Goal: Task Accomplishment & Management: Use online tool/utility

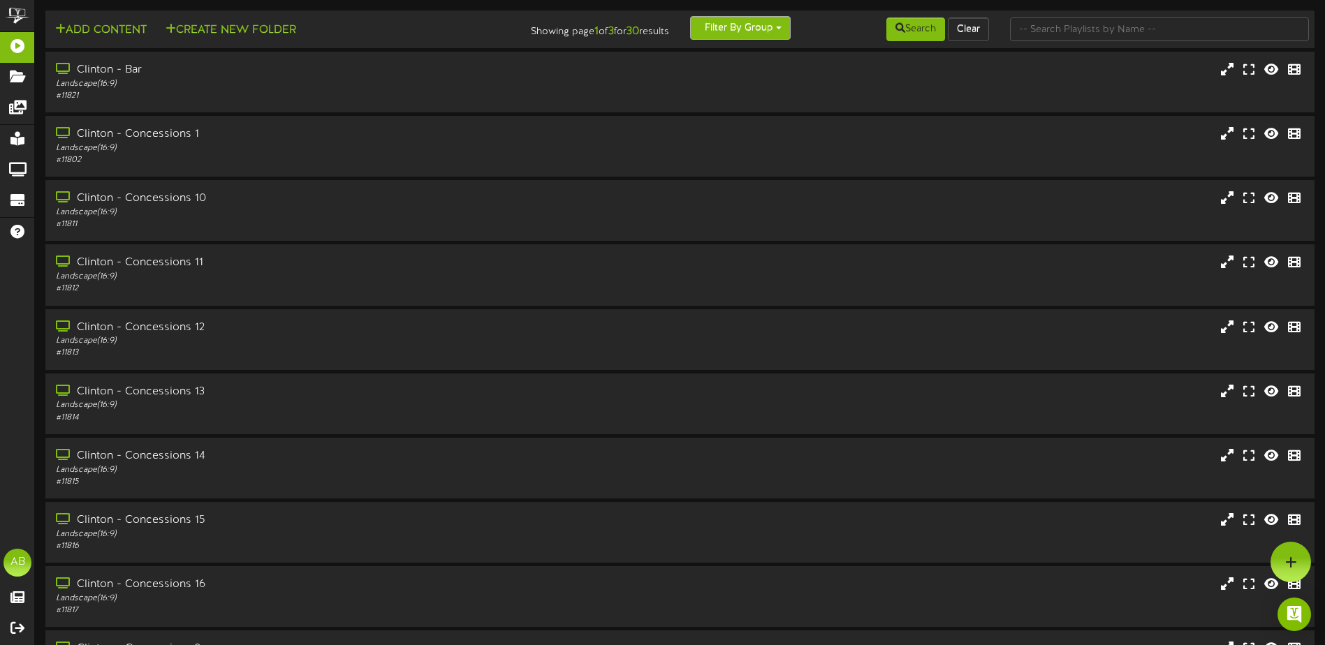
click at [741, 25] on button "Filter By Group" at bounding box center [740, 28] width 101 height 24
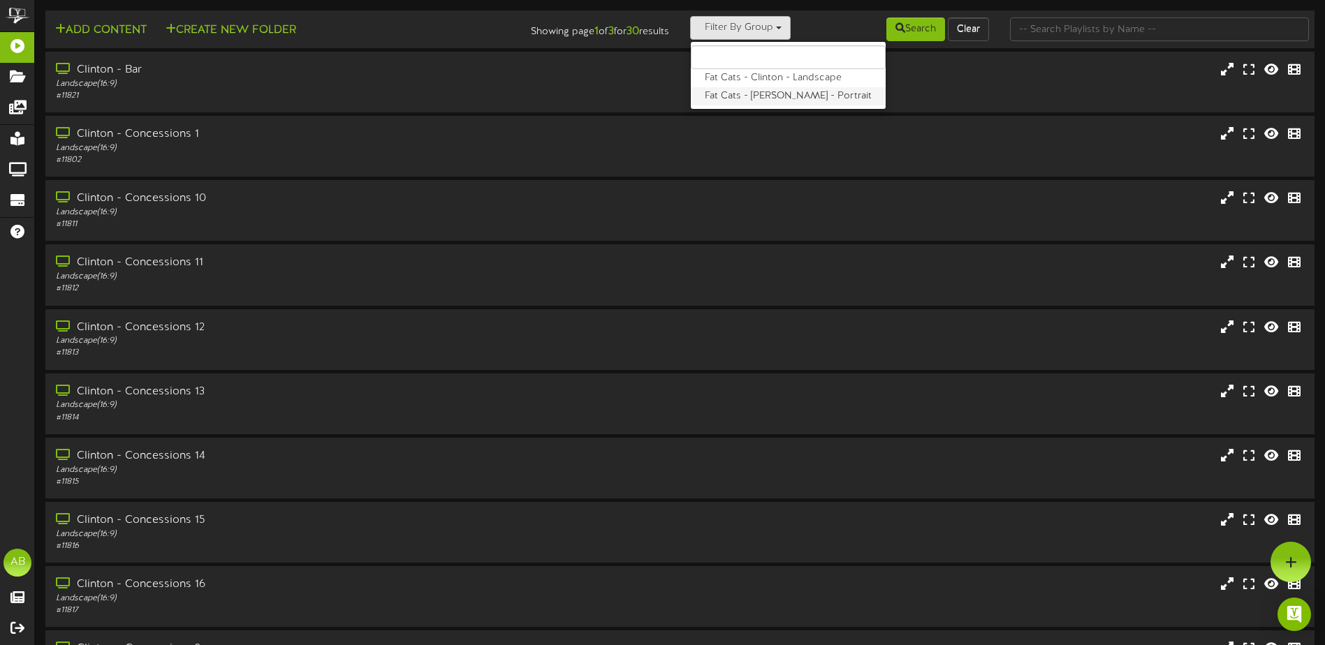
click at [752, 99] on label "Fat Cats - [PERSON_NAME] - Portrait" at bounding box center [788, 96] width 195 height 18
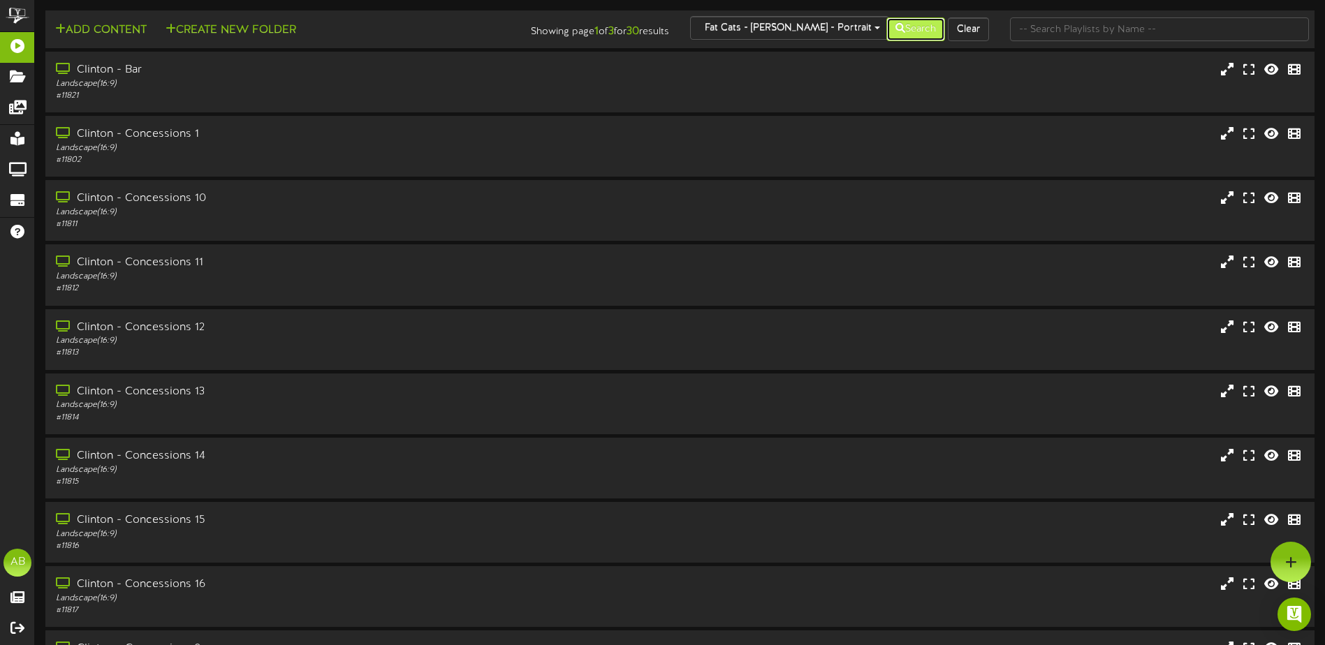
click at [896, 28] on icon at bounding box center [901, 28] width 10 height 10
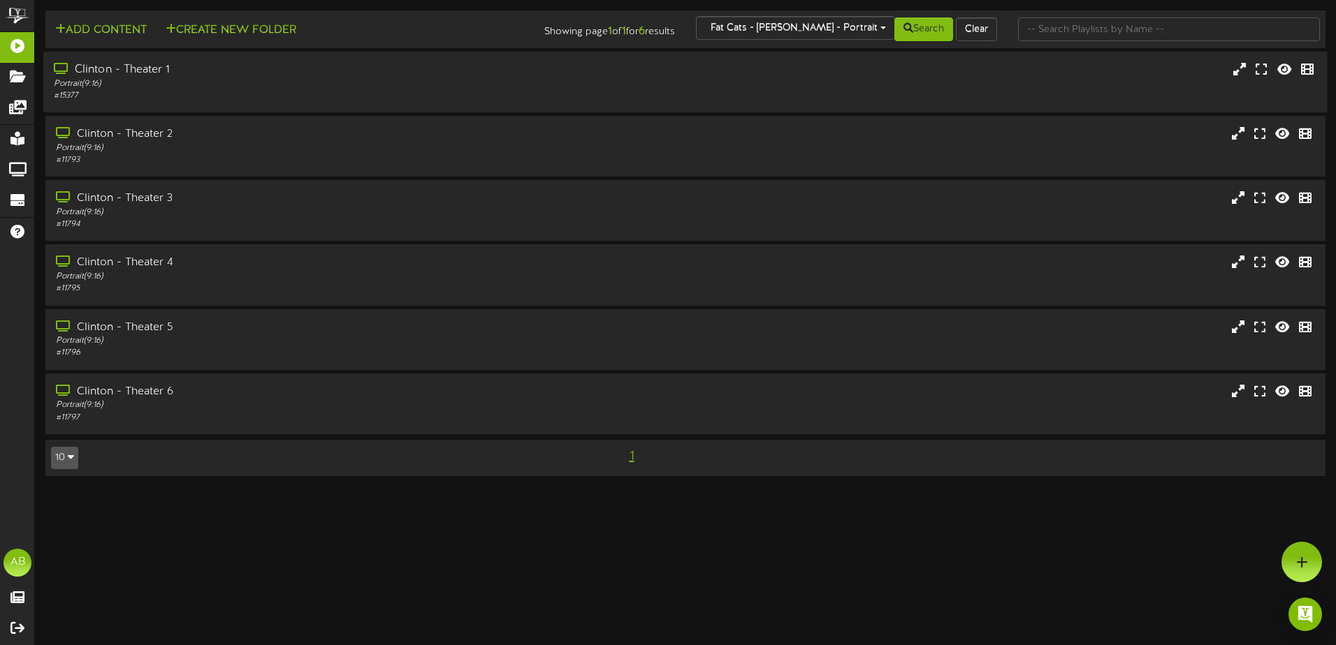
click at [243, 87] on div "Portrait ( 9:16 )" at bounding box center [311, 84] width 514 height 12
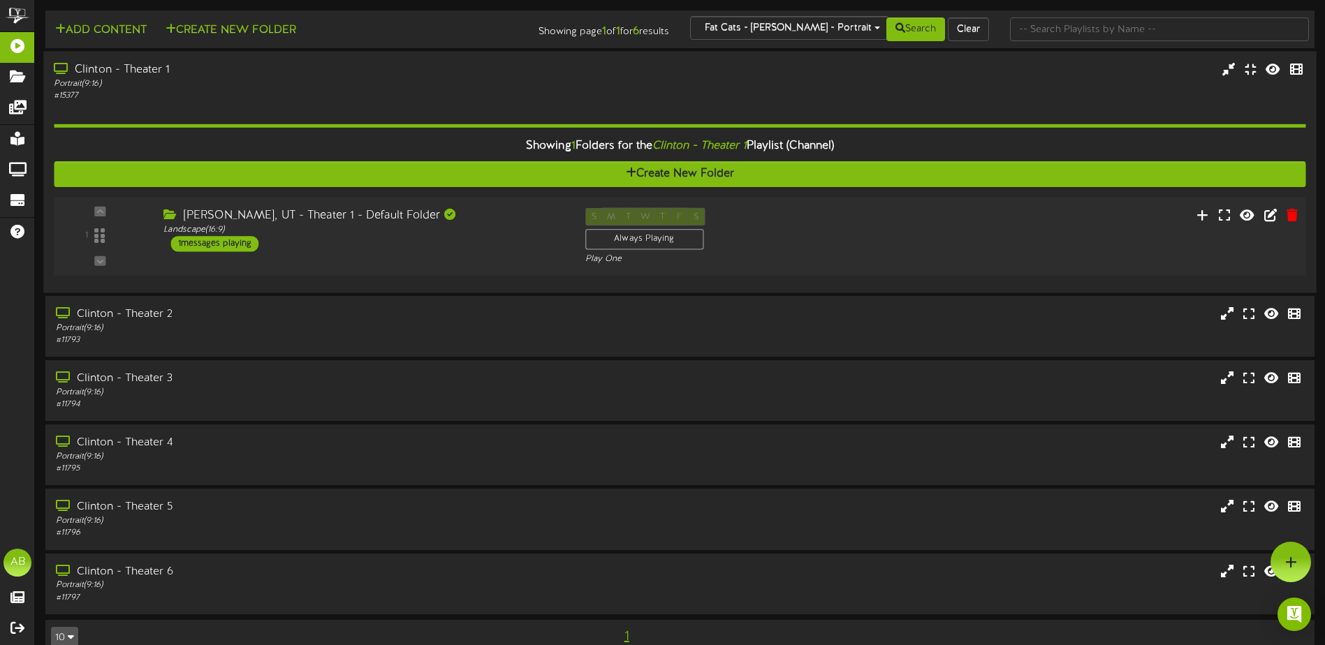
click at [442, 256] on div "1 ( 16:9" at bounding box center [680, 236] width 1264 height 57
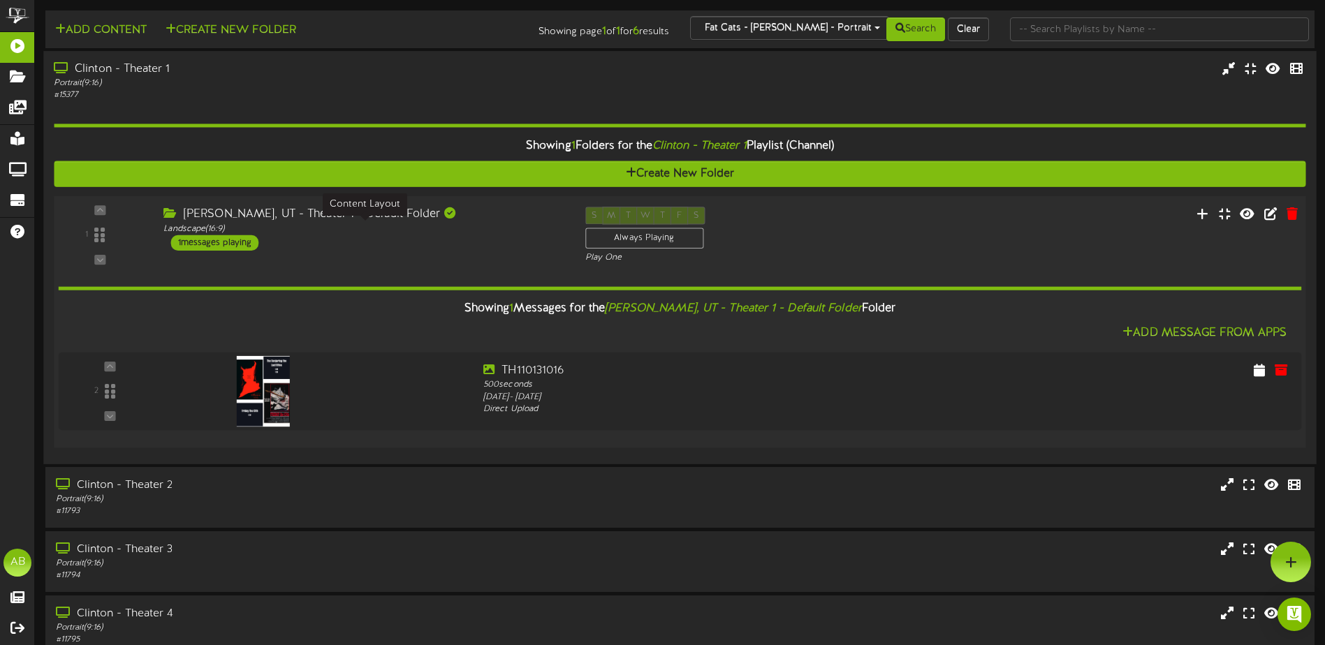
click at [477, 231] on div "Landscape ( 16:9 )" at bounding box center [363, 229] width 400 height 12
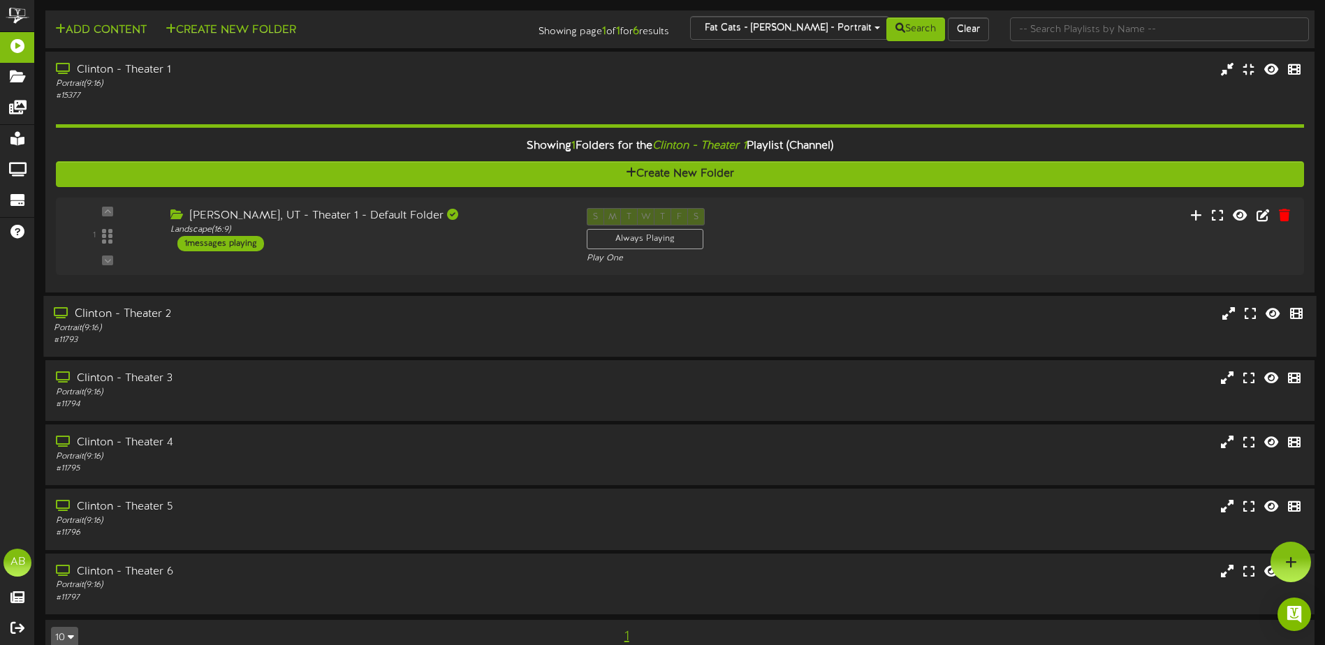
click at [475, 318] on div "Clinton - Theater 2" at bounding box center [308, 315] width 509 height 16
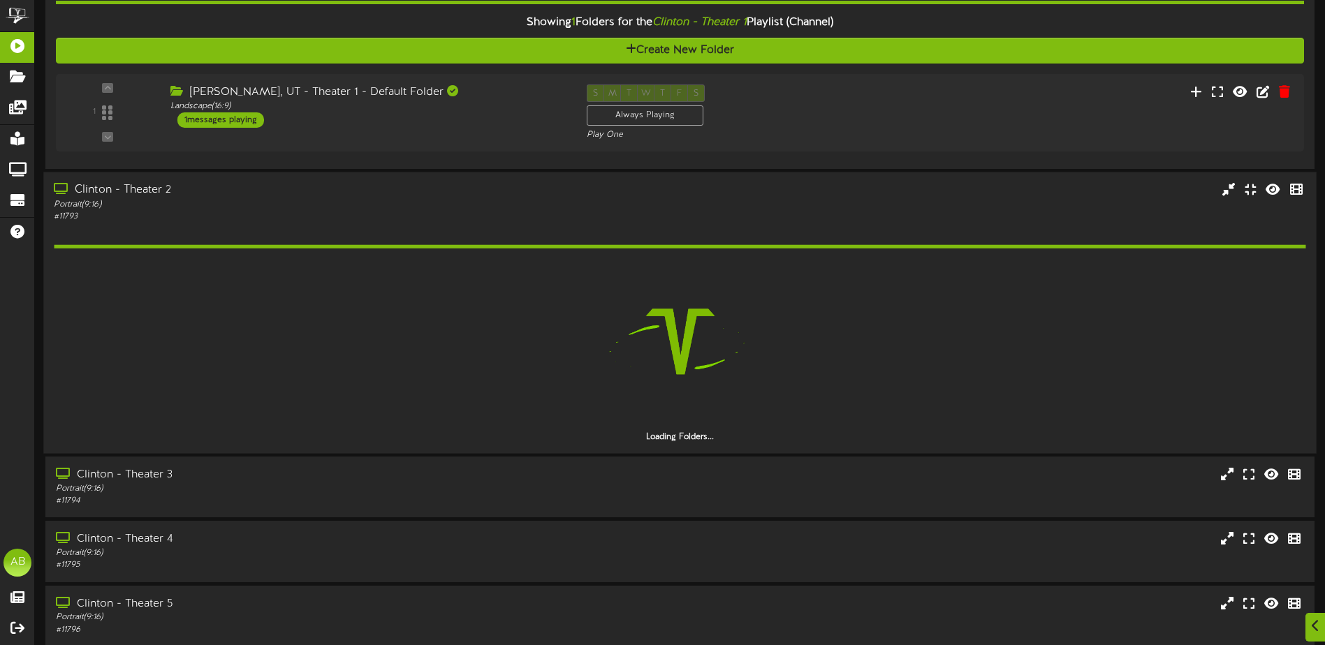
scroll to position [140, 0]
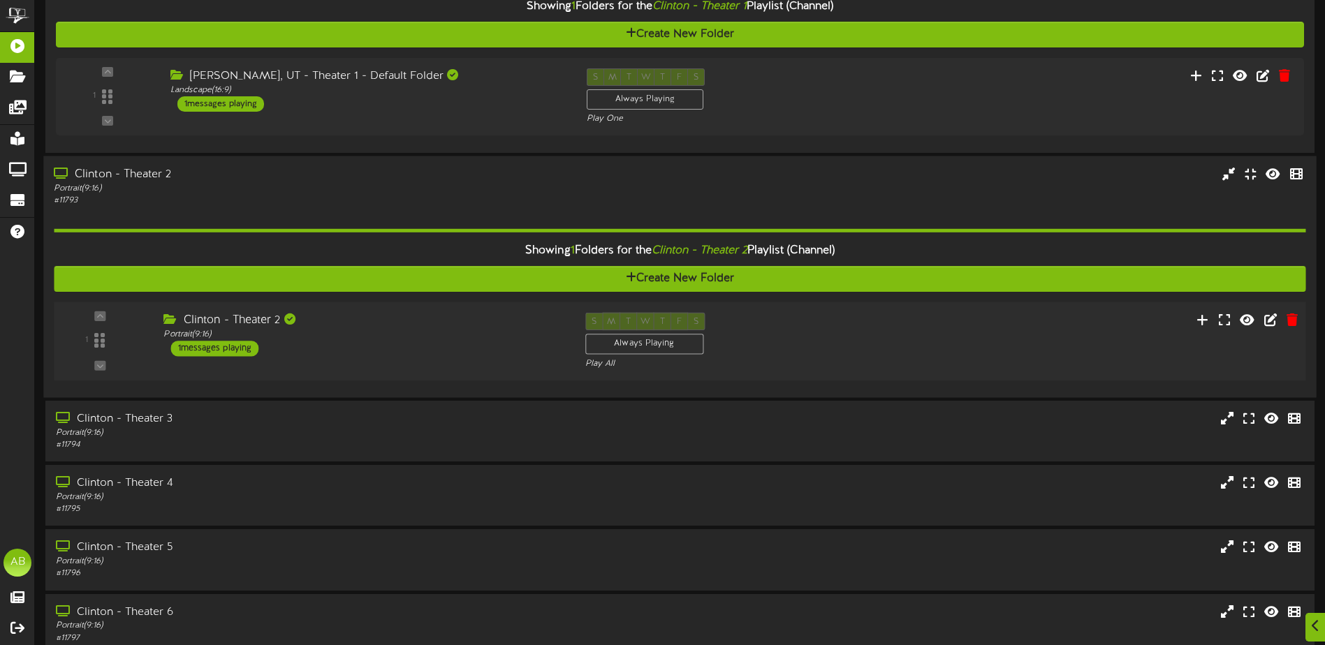
click at [467, 308] on div "1 Portrait ( )" at bounding box center [680, 341] width 1264 height 79
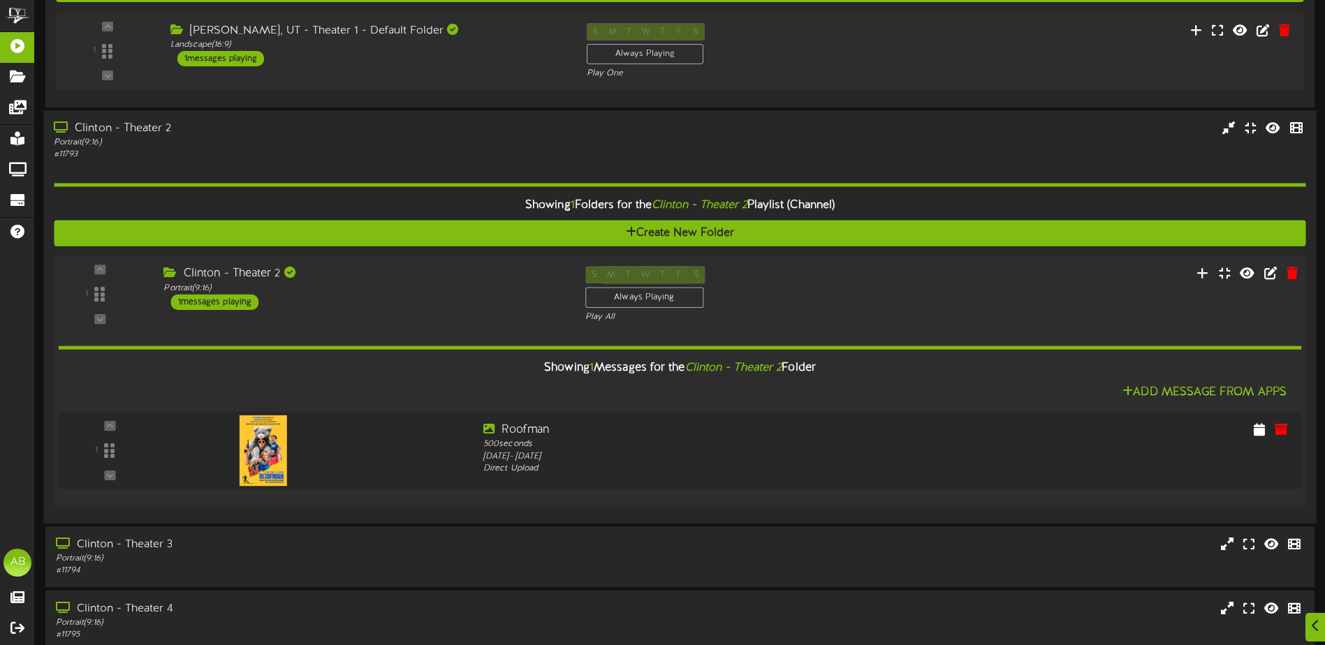
scroll to position [210, 0]
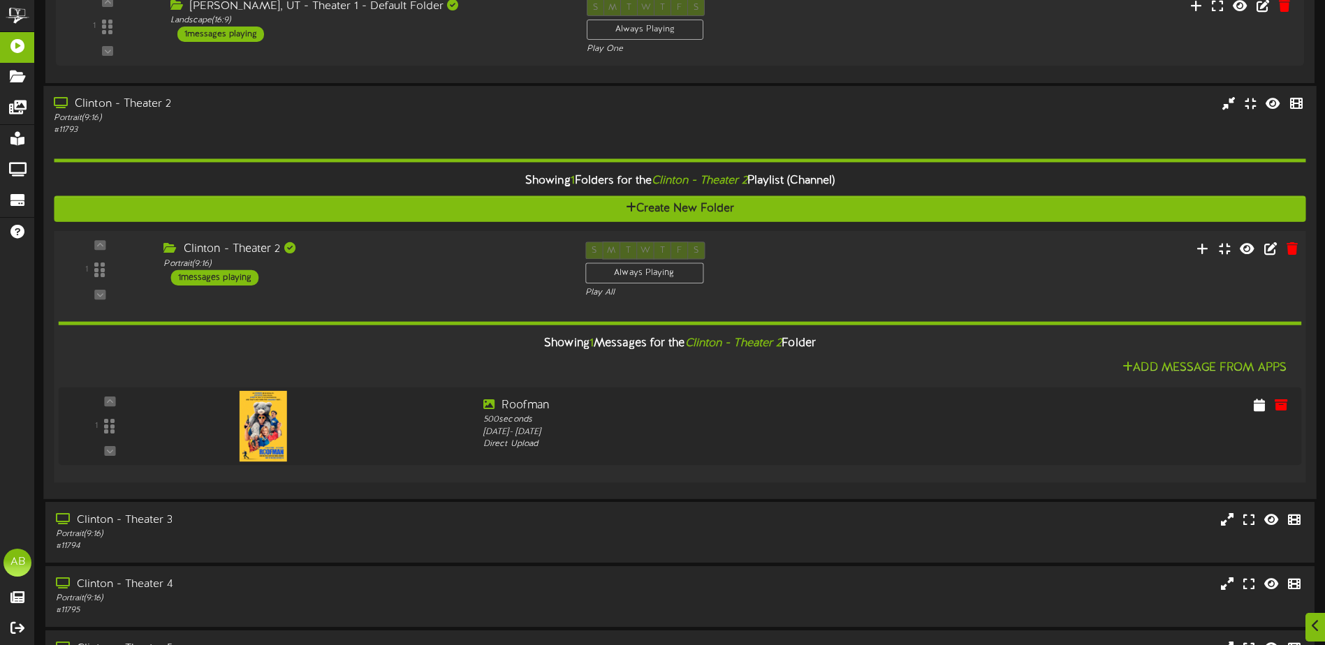
click at [462, 276] on div "Clinton - Theater 2 Portrait ( 9:16 ) 1 messages playing" at bounding box center [363, 264] width 421 height 44
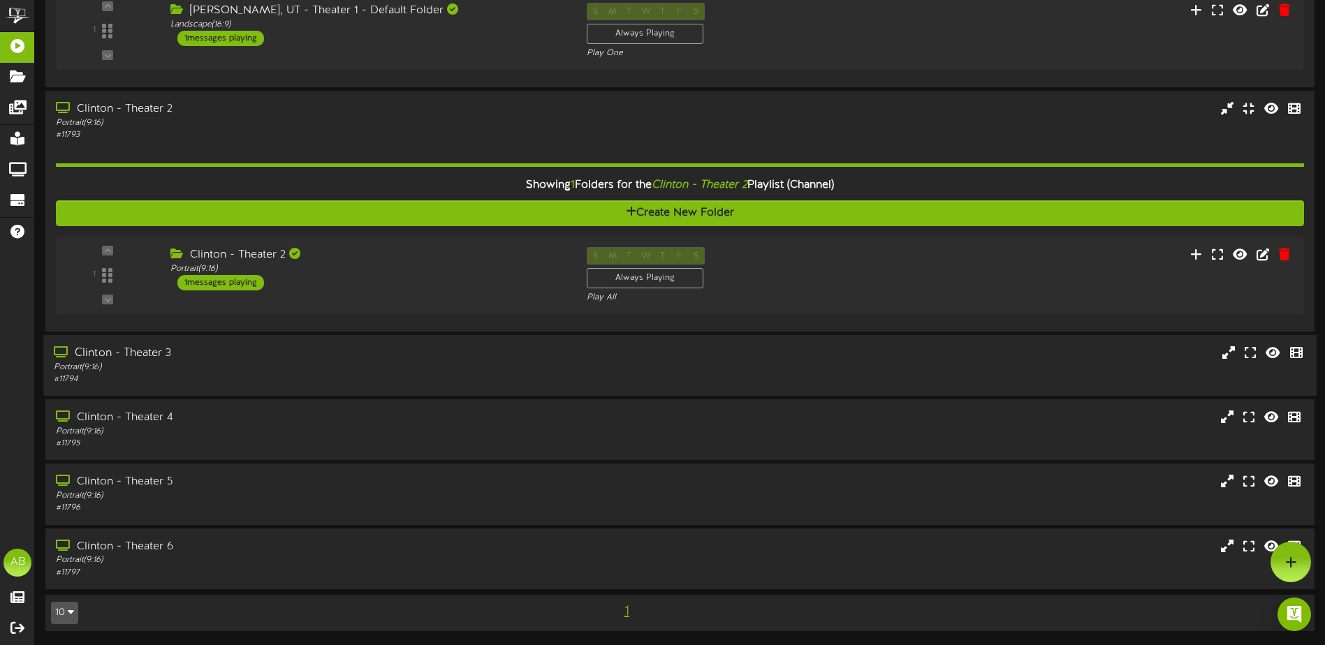
click at [449, 372] on div "Portrait ( 9:16 )" at bounding box center [308, 368] width 509 height 12
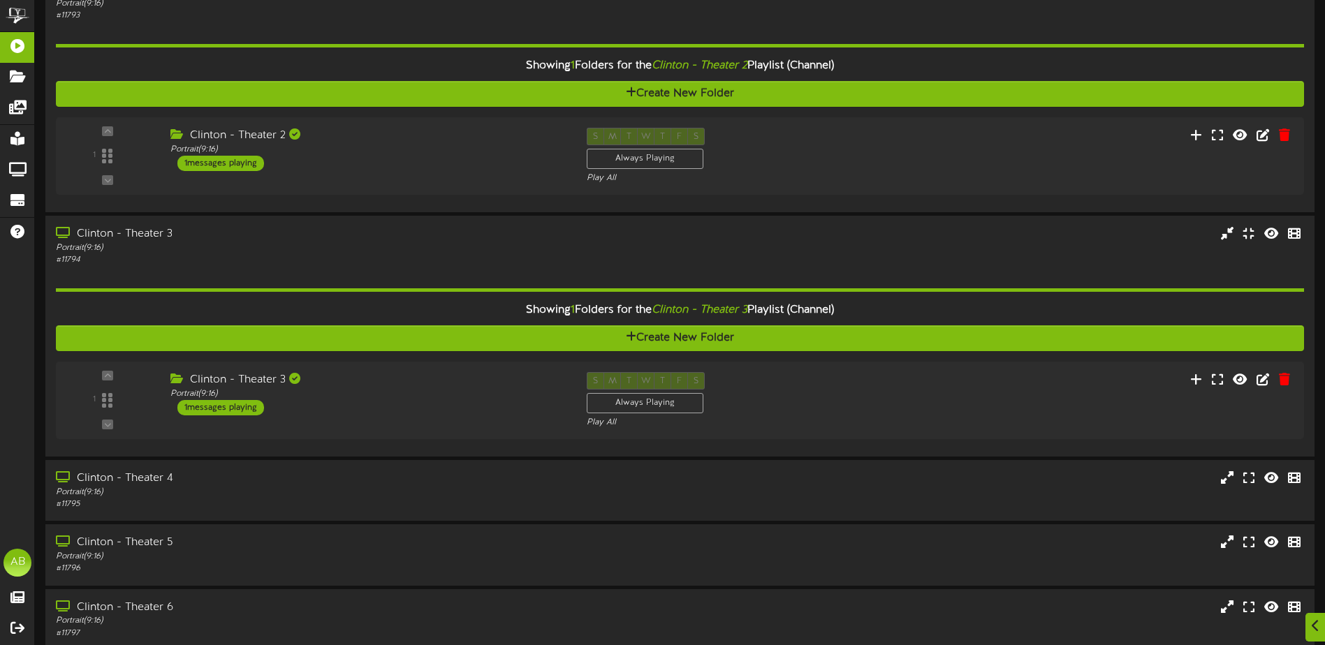
scroll to position [349, 0]
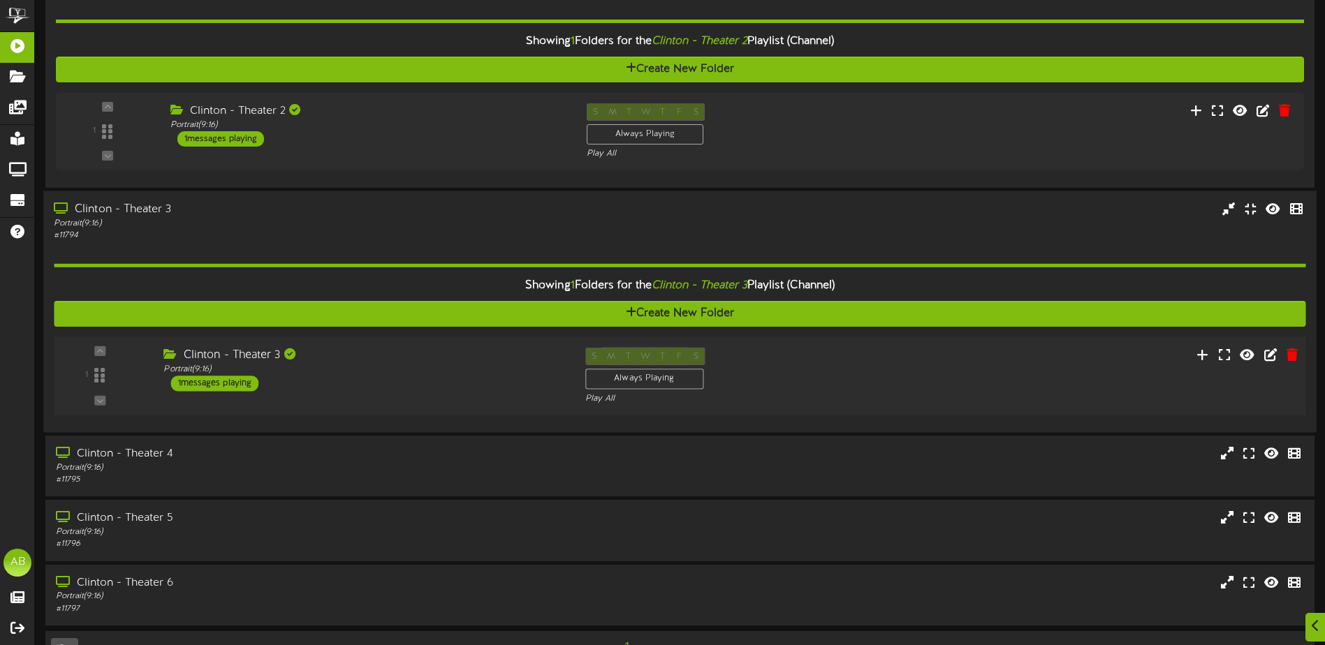
click at [446, 356] on div "Clinton - Theater 3" at bounding box center [363, 356] width 400 height 16
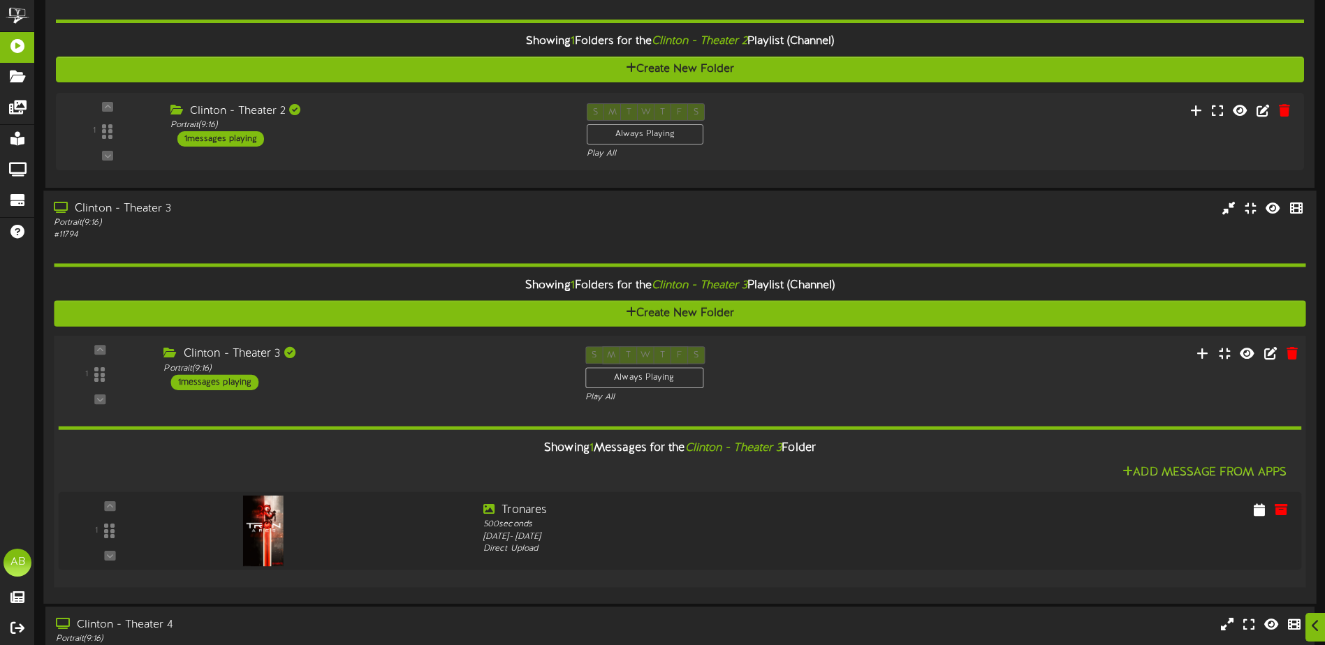
click at [446, 354] on div "Clinton - Theater 3" at bounding box center [363, 354] width 400 height 16
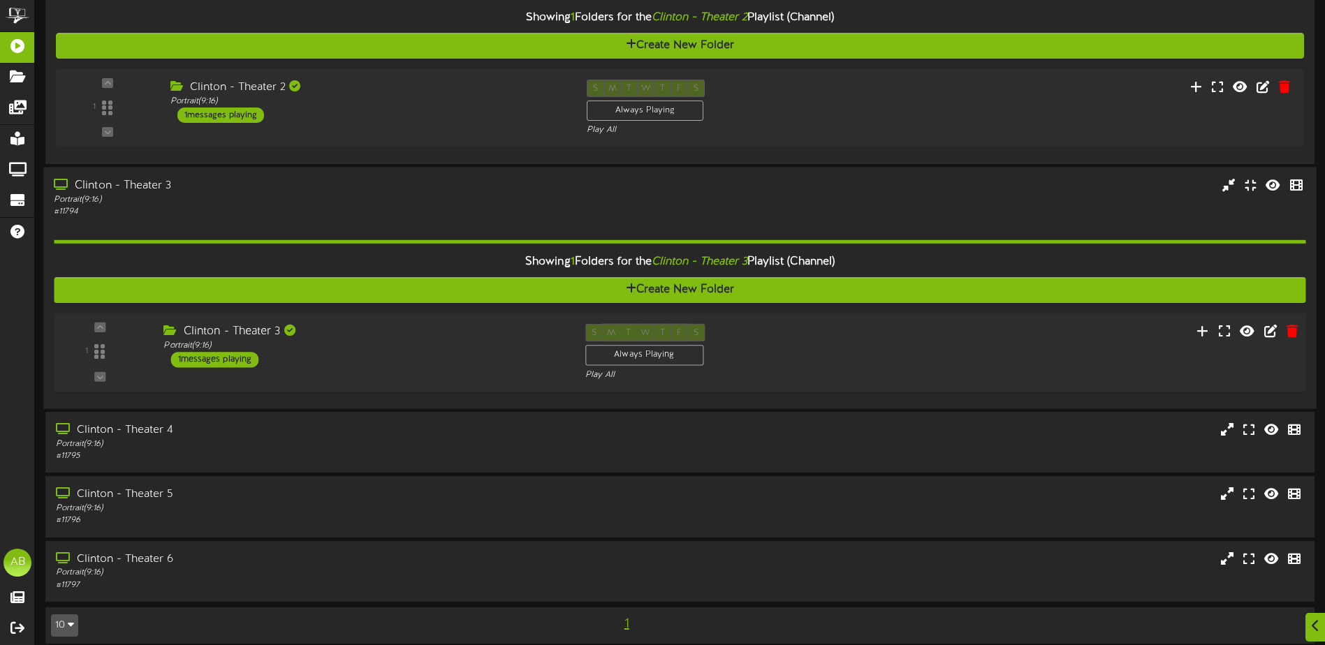
scroll to position [386, 0]
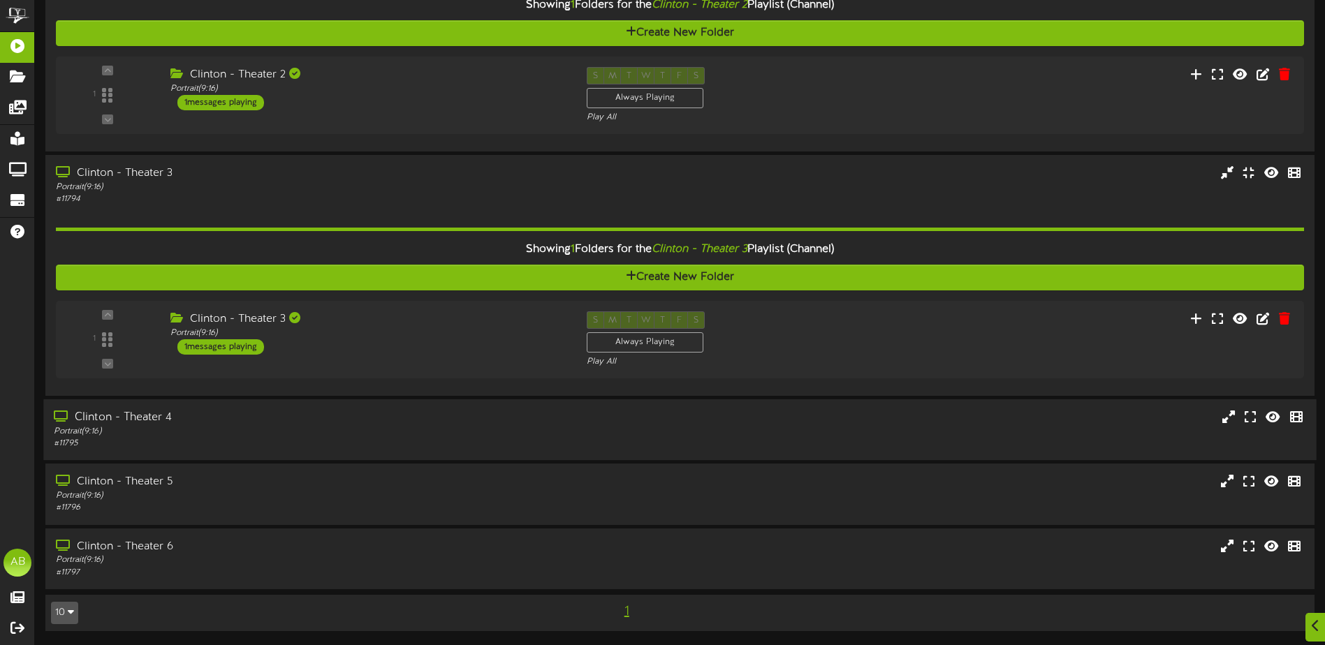
click at [444, 416] on div "Clinton - Theater 4" at bounding box center [308, 418] width 509 height 16
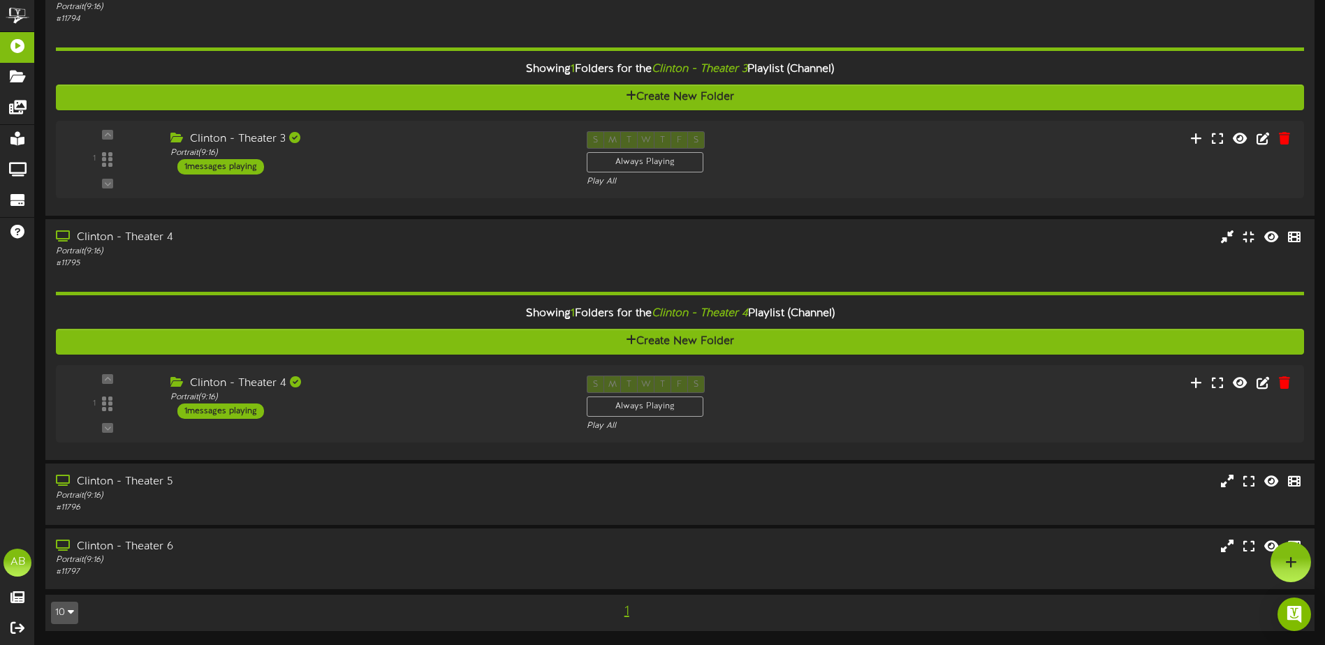
scroll to position [566, 0]
click at [463, 379] on div "Clinton - Theater 4" at bounding box center [363, 384] width 400 height 16
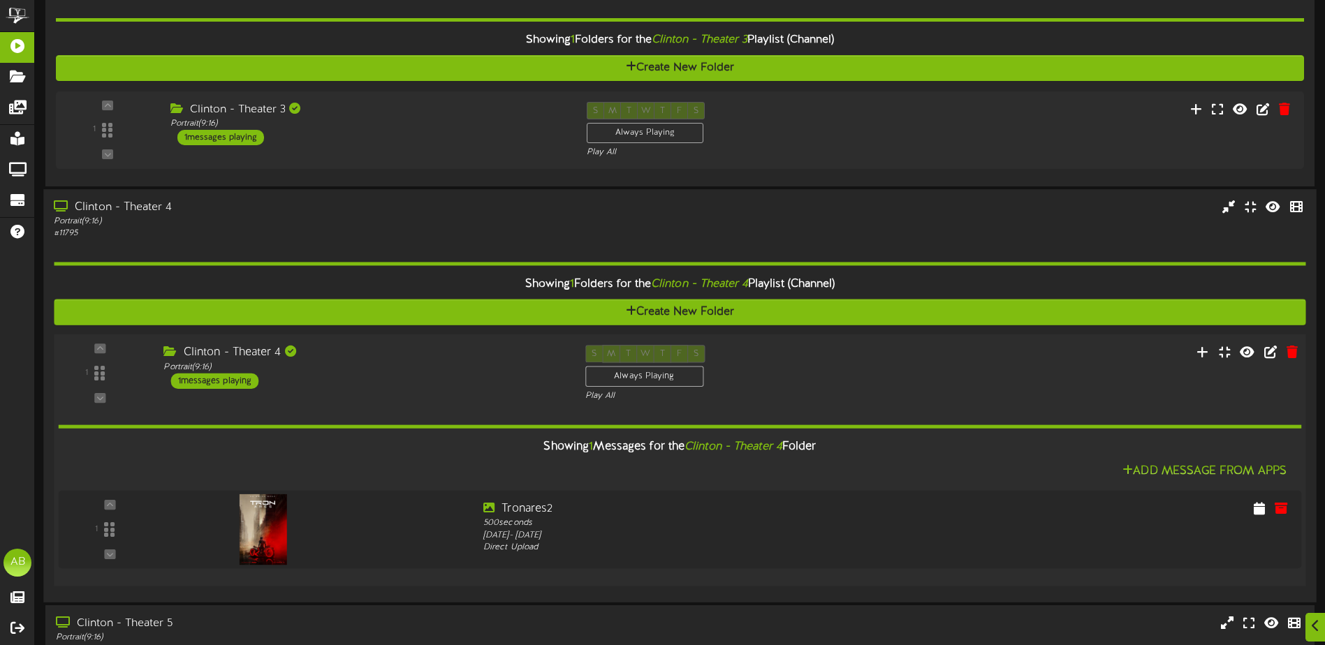
click at [805, 360] on div "S M T W T F S Always Playing Play All" at bounding box center [733, 373] width 316 height 57
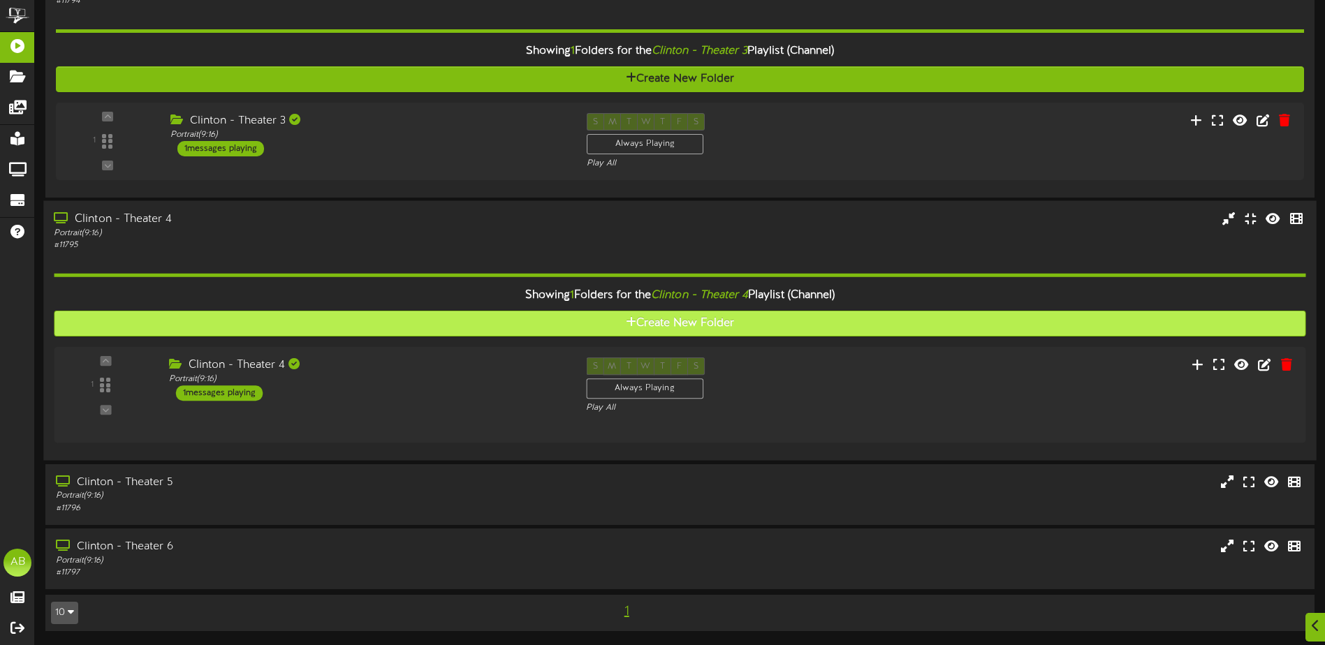
scroll to position [566, 0]
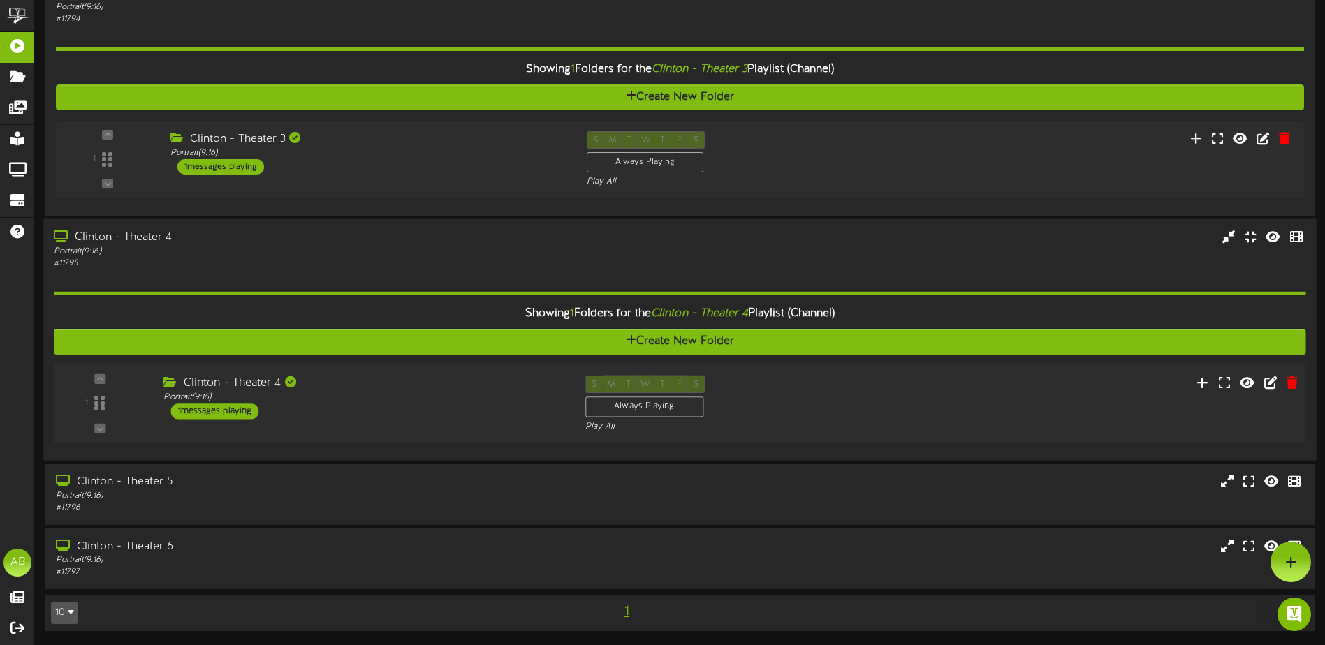
click at [808, 392] on div "S M T W T F S Always Playing Play All" at bounding box center [733, 404] width 316 height 57
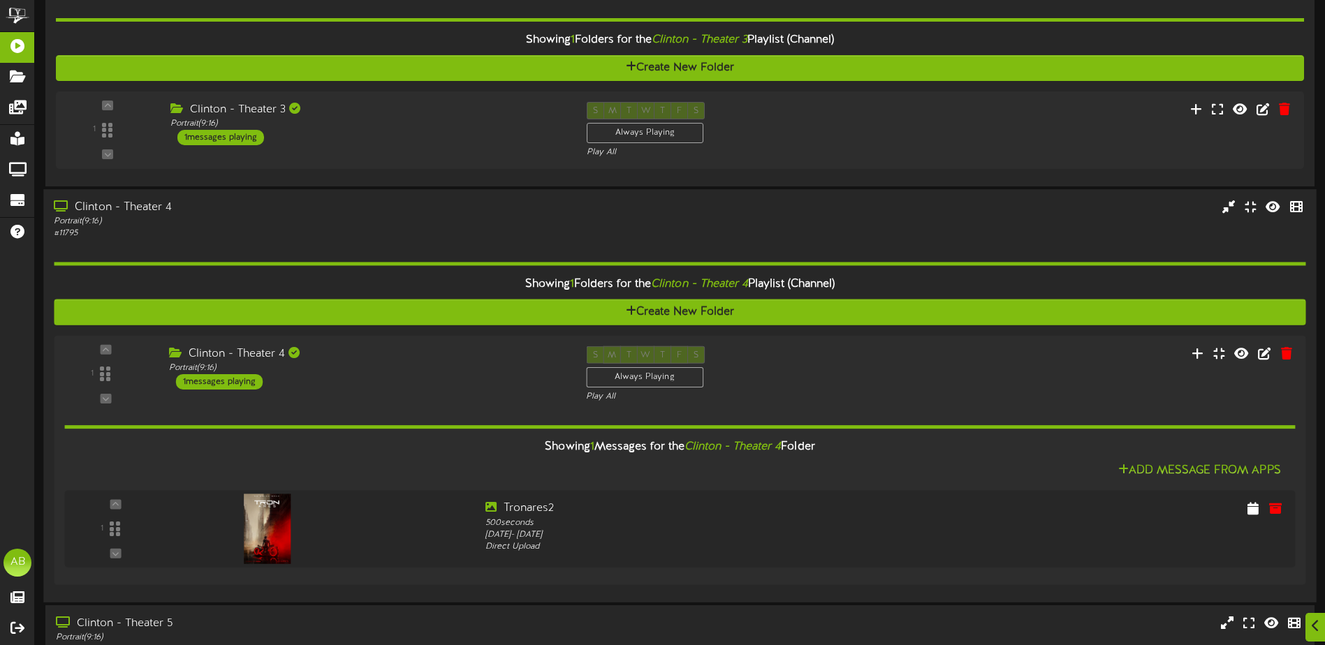
click at [790, 328] on div "Showing 1 Folders for the Clinton - Theater 4 Playlist (Channel) Create New Fol…" at bounding box center [680, 416] width 1252 height 352
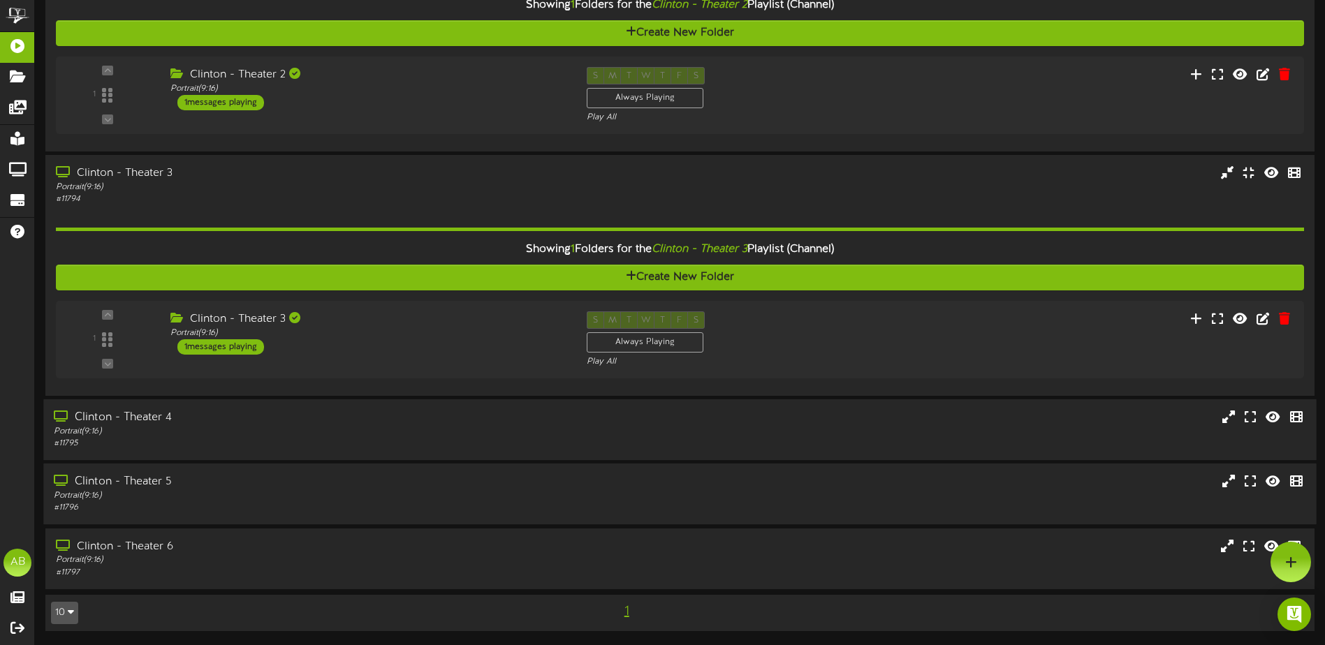
click at [779, 499] on div "Clinton - Theater 5 Portrait ( 9:16 ) # 11796" at bounding box center [679, 494] width 1273 height 40
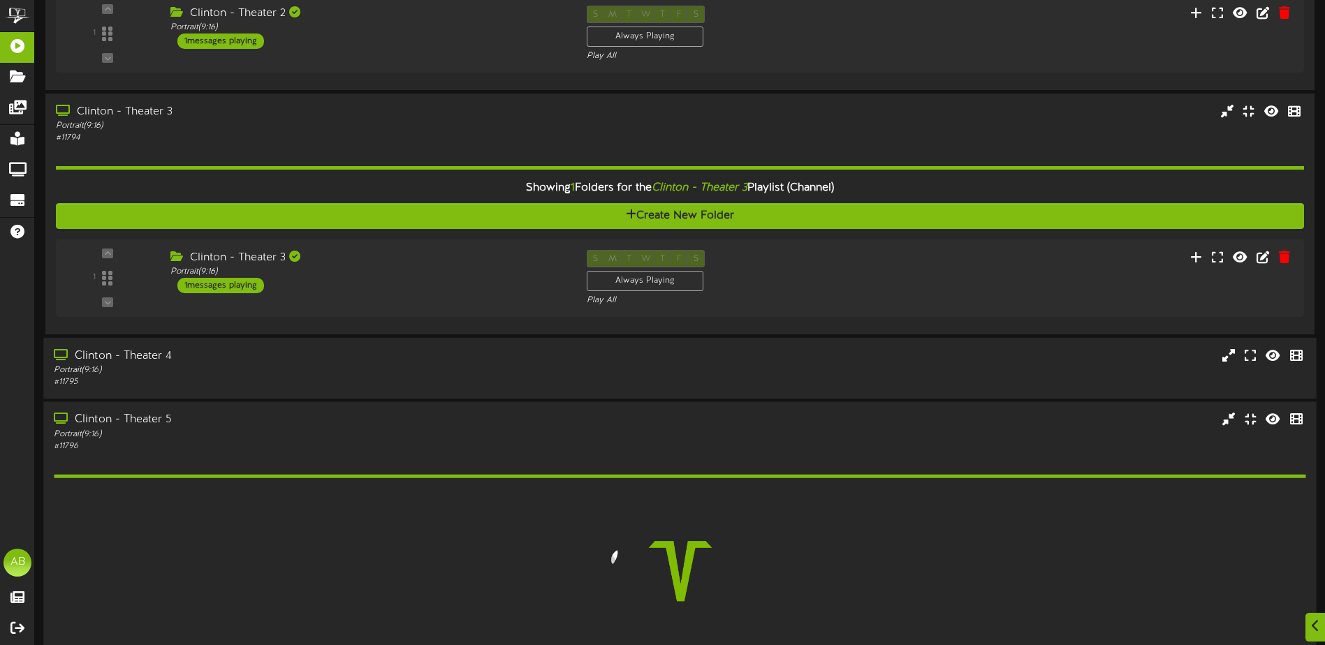
click at [809, 444] on div "Clinton - Theater 5 Portrait ( 9:16 ) # 11796" at bounding box center [679, 433] width 1273 height 40
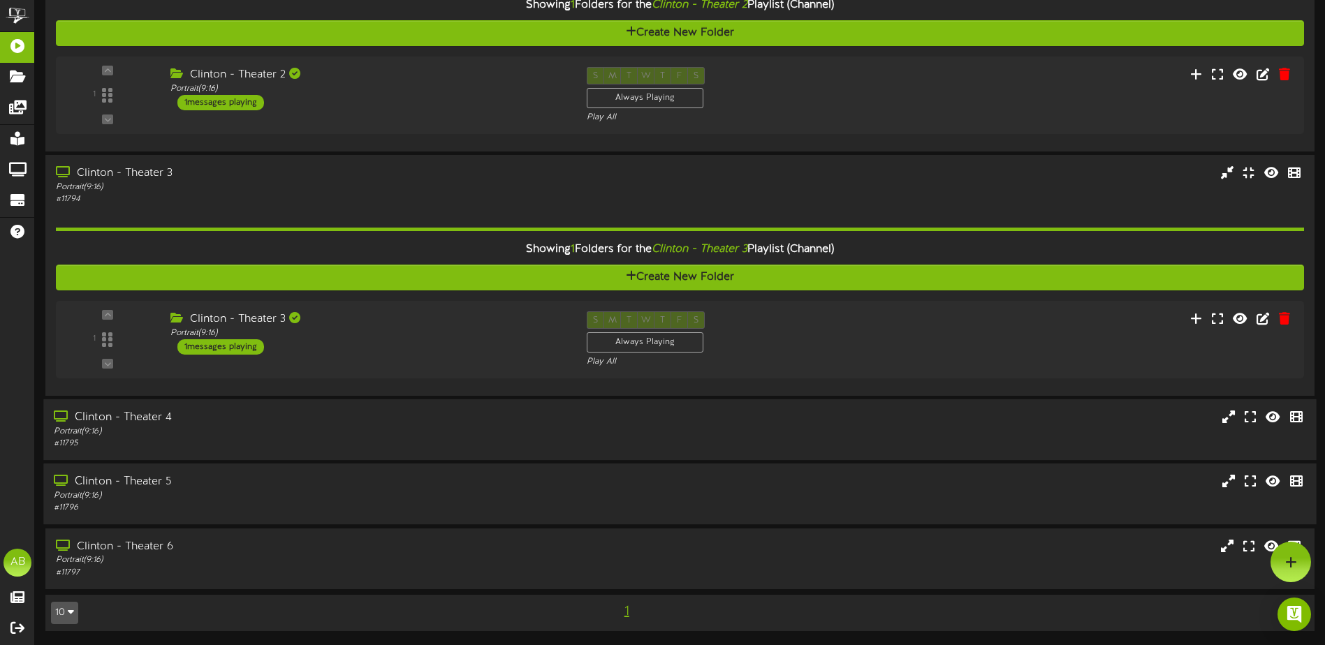
click at [806, 475] on div "Clinton - Theater 5 Portrait ( 9:16 ) # 11796" at bounding box center [679, 494] width 1273 height 40
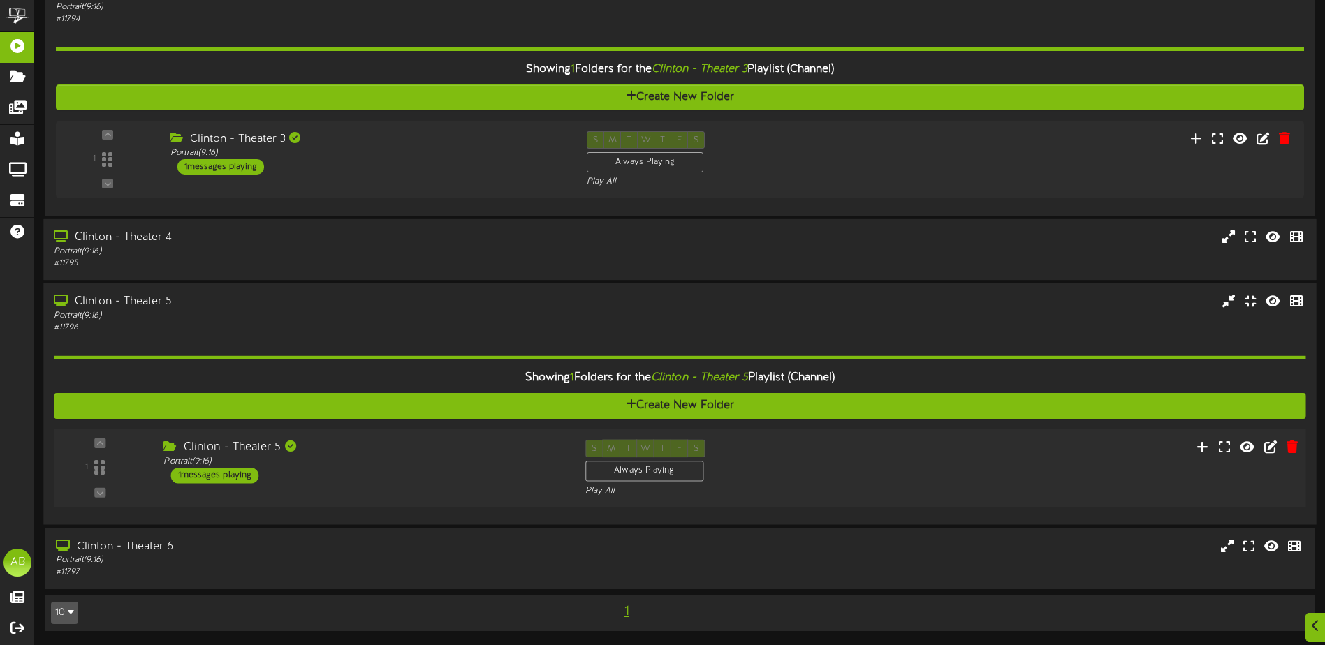
click at [791, 451] on div "S M T W T F S Always Playing Play All" at bounding box center [733, 468] width 316 height 57
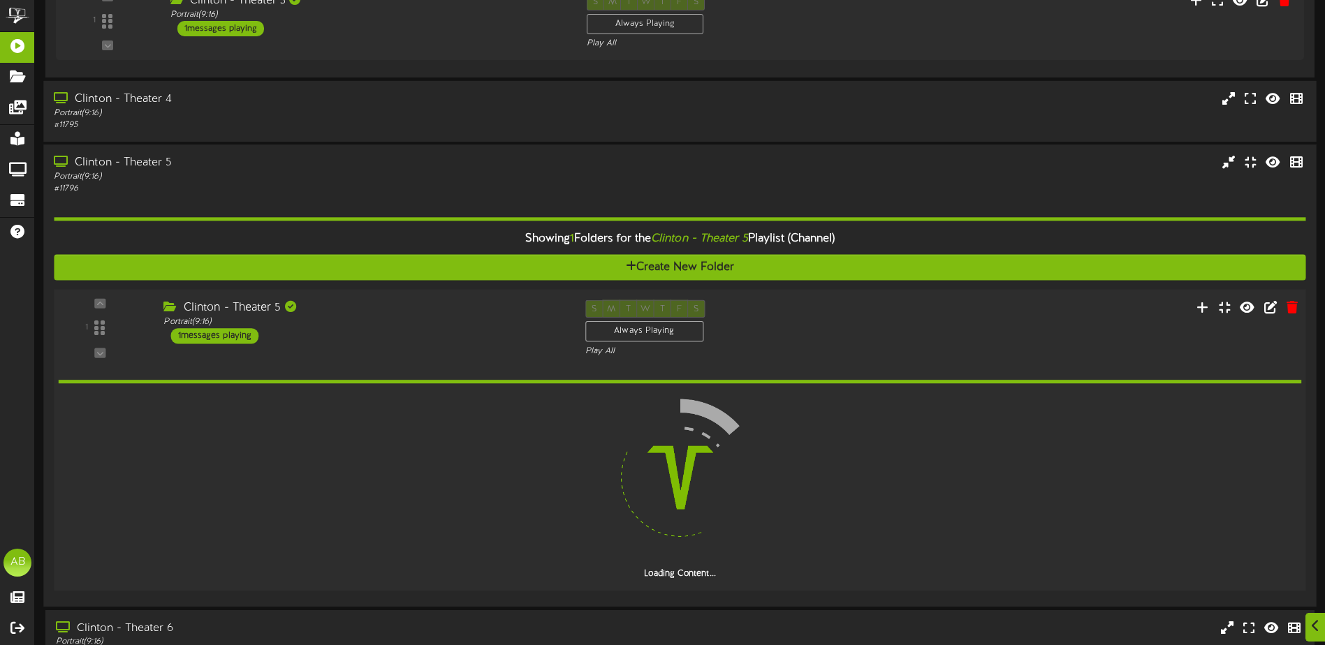
scroll to position [706, 0]
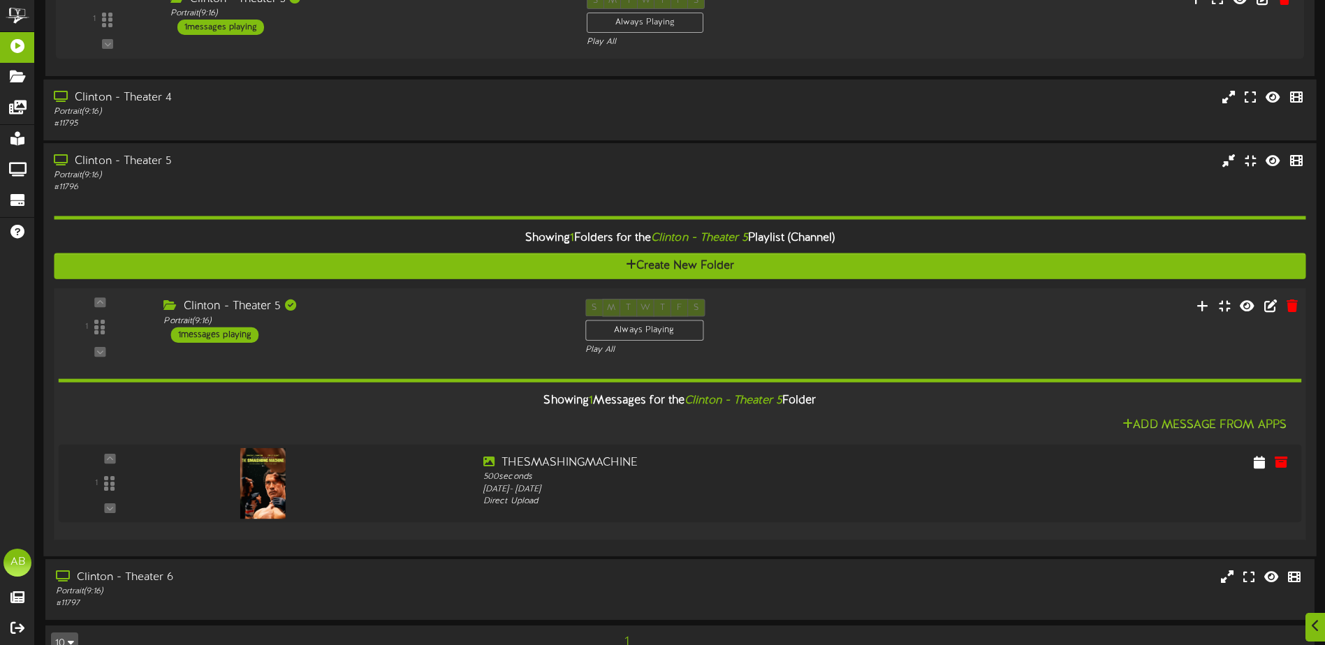
click at [801, 323] on div "S M T W T F S Always Playing Play All" at bounding box center [733, 327] width 316 height 57
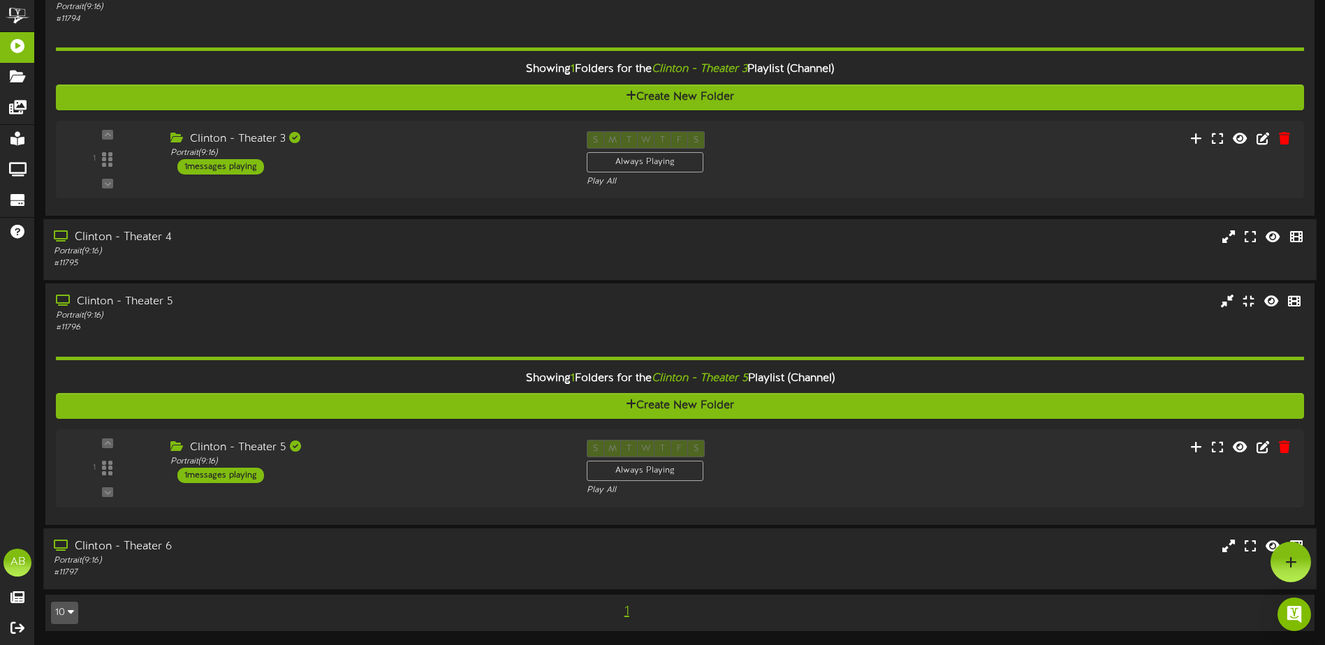
click at [798, 560] on div "Clinton - Theater 6 Portrait ( 9:16 ) # 11797" at bounding box center [679, 559] width 1273 height 40
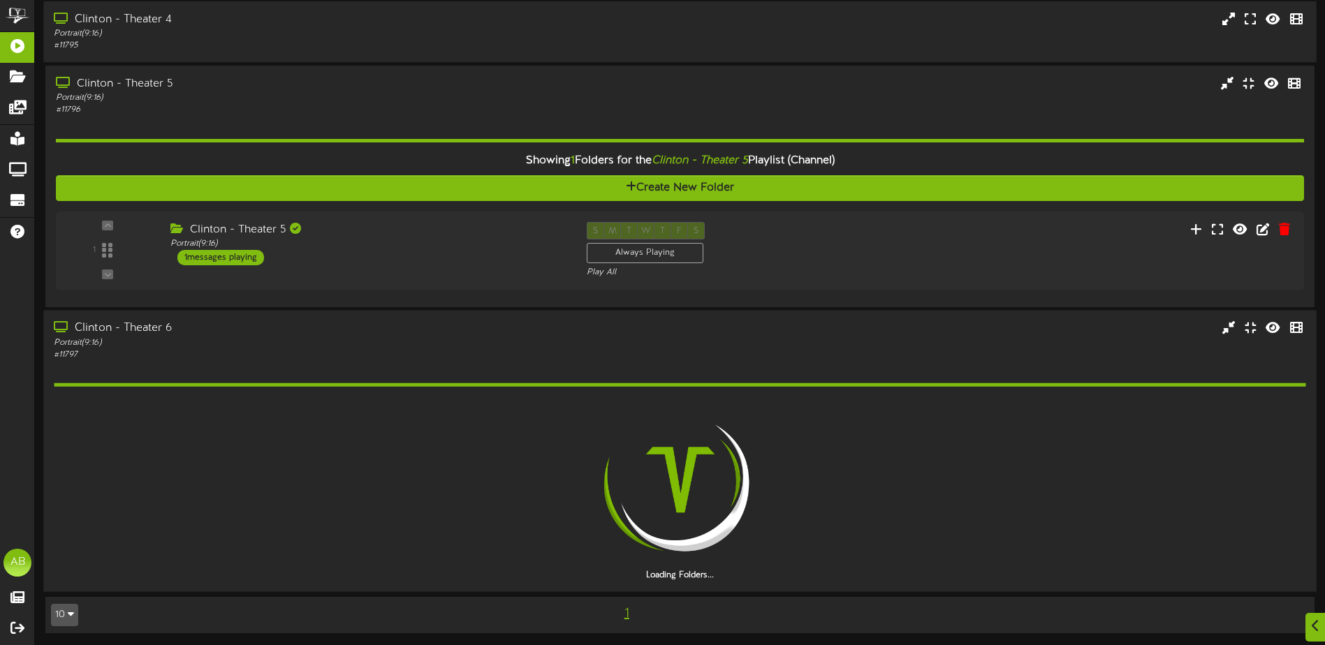
scroll to position [786, 0]
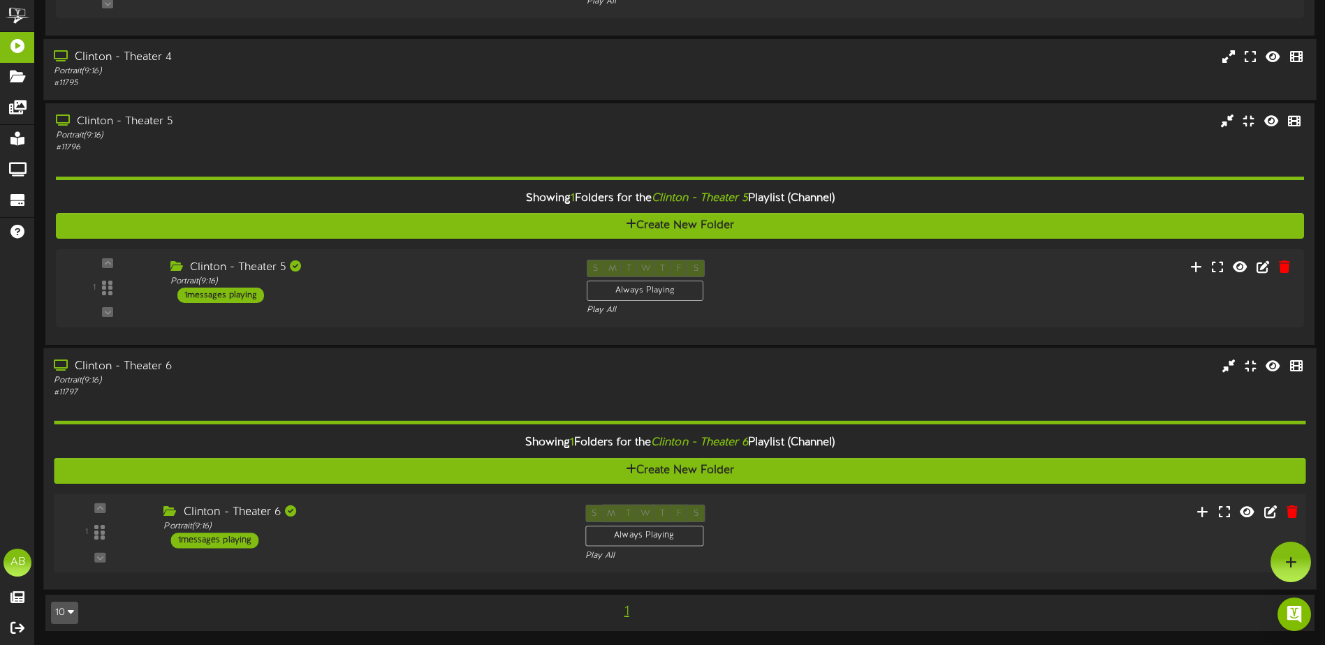
drag, startPoint x: 815, startPoint y: 528, endPoint x: 815, endPoint y: 520, distance: 8.4
click at [815, 528] on div "S M T W T F S Always Playing Play All" at bounding box center [733, 532] width 316 height 57
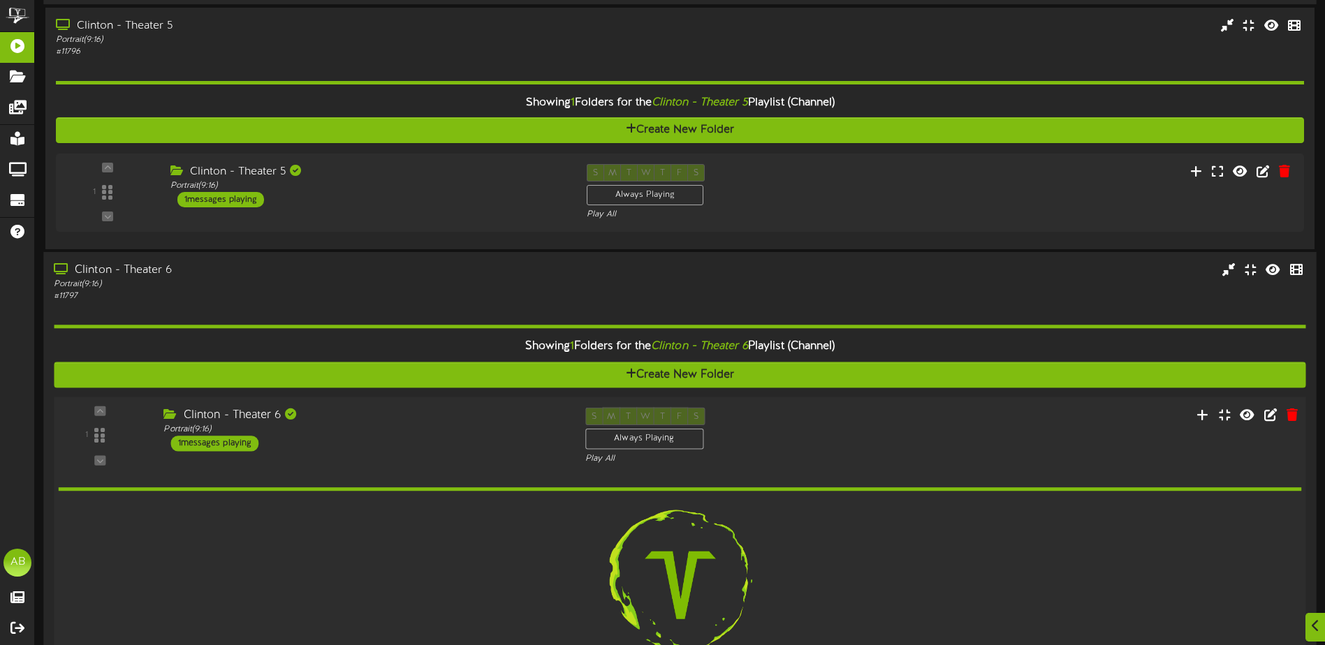
scroll to position [917, 0]
